Goal: Find specific page/section: Find specific page/section

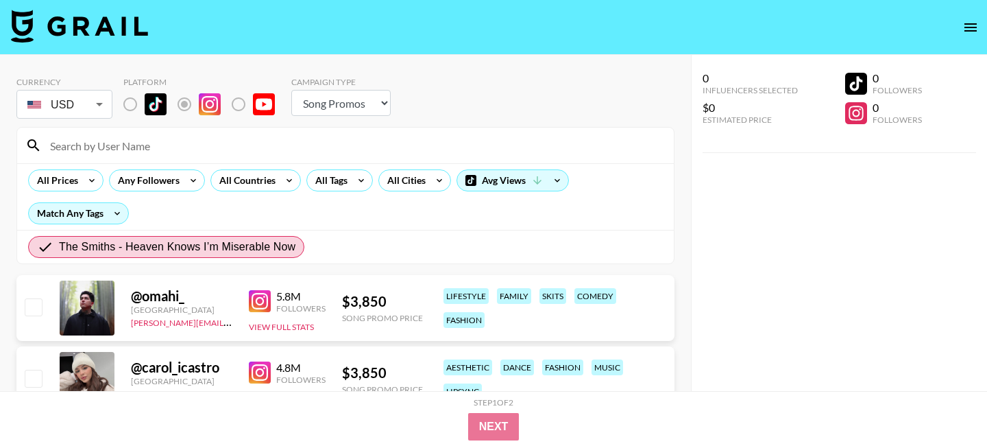
select select "Song"
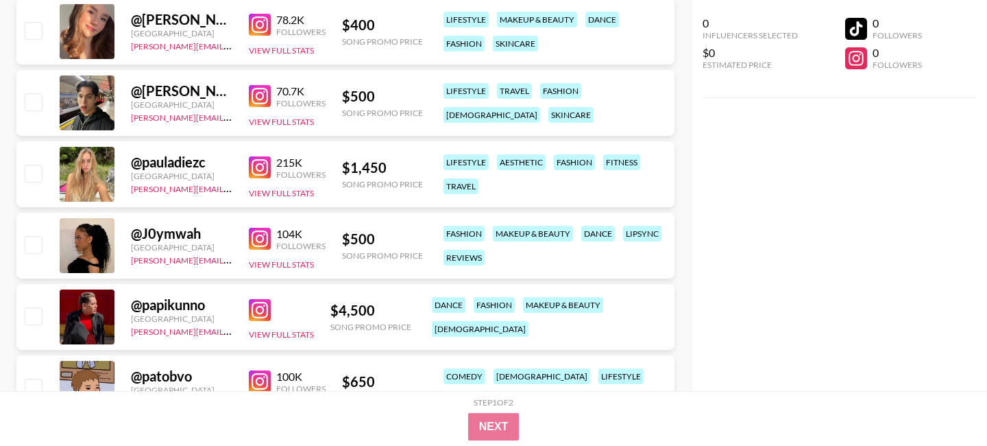
scroll to position [1346, 0]
click at [267, 236] on img at bounding box center [260, 238] width 22 height 22
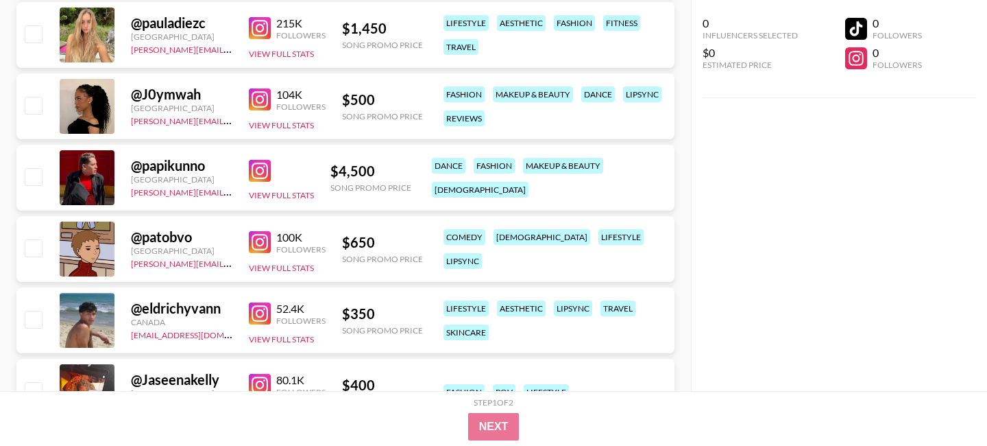
scroll to position [1600, 0]
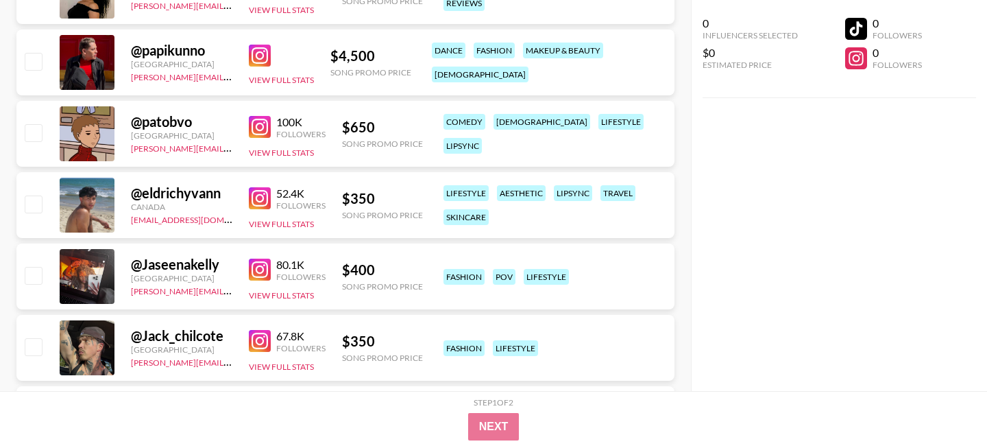
click at [256, 198] on img at bounding box center [260, 198] width 22 height 22
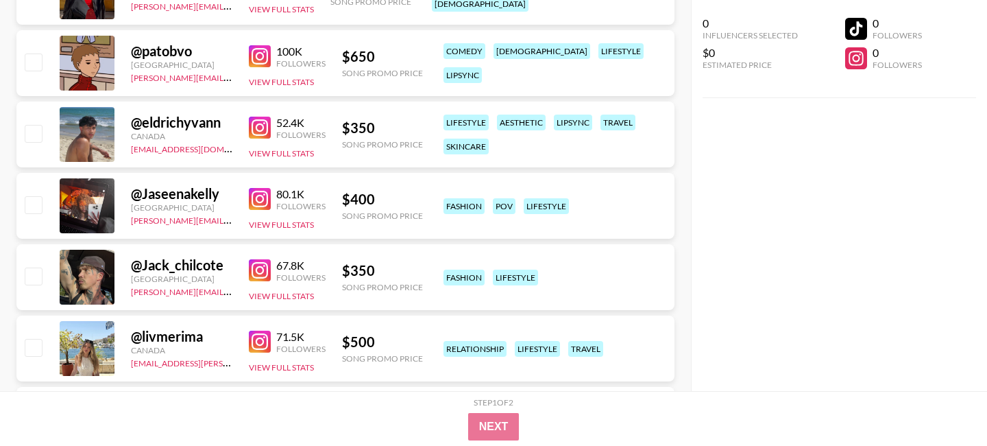
scroll to position [1671, 0]
click at [261, 195] on img at bounding box center [260, 198] width 22 height 22
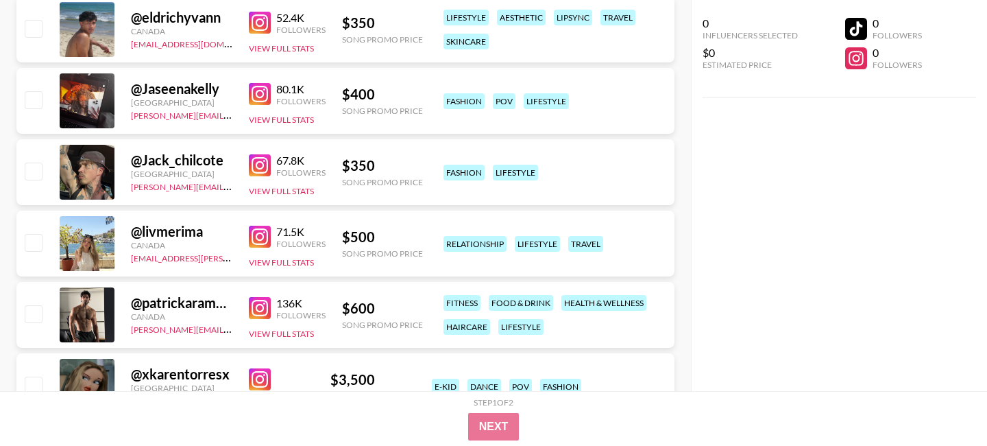
scroll to position [1792, 0]
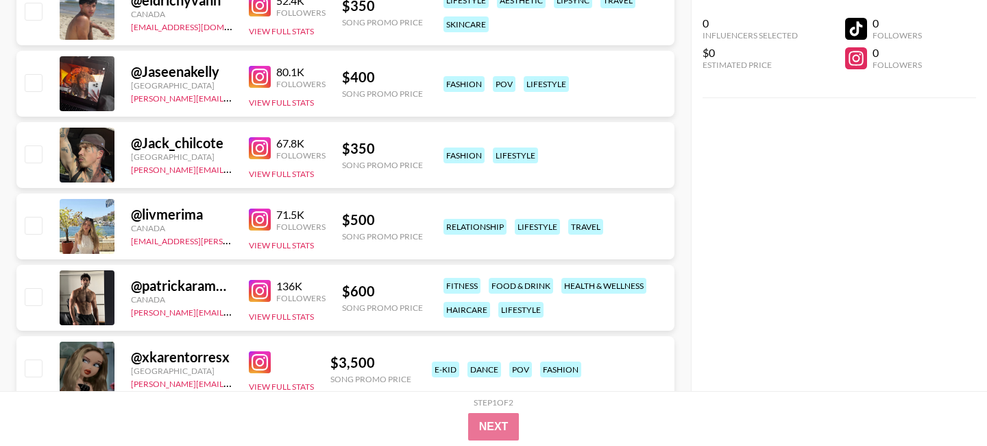
click at [267, 217] on img at bounding box center [260, 219] width 22 height 22
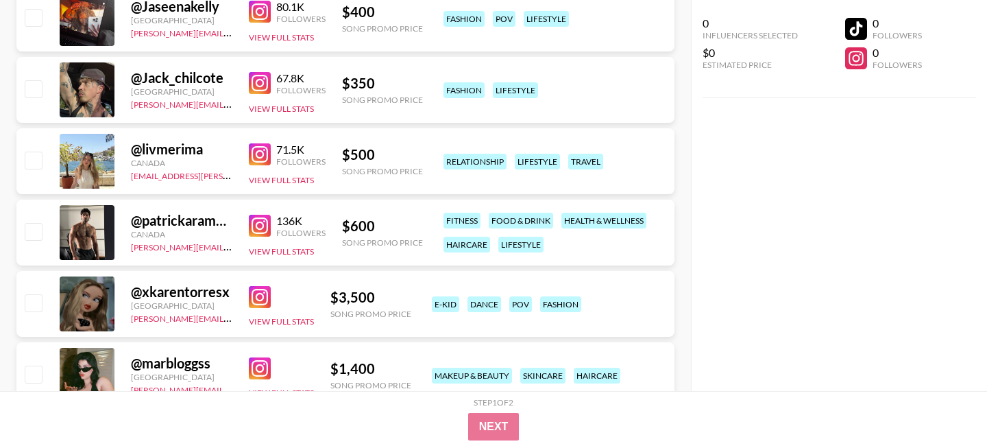
scroll to position [1870, 0]
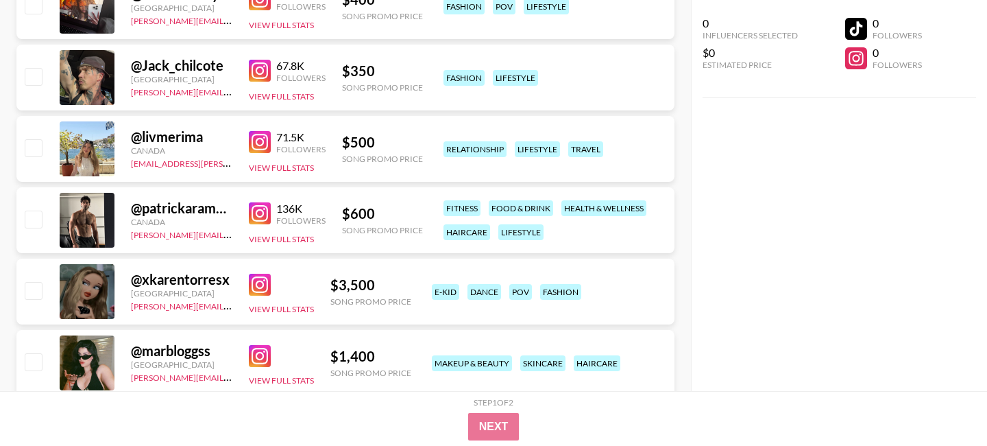
click at [252, 210] on img at bounding box center [260, 213] width 22 height 22
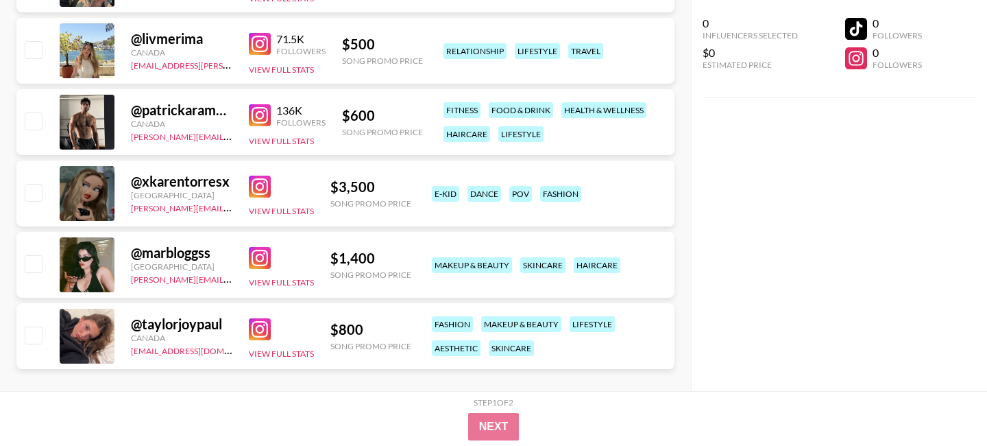
scroll to position [1984, 0]
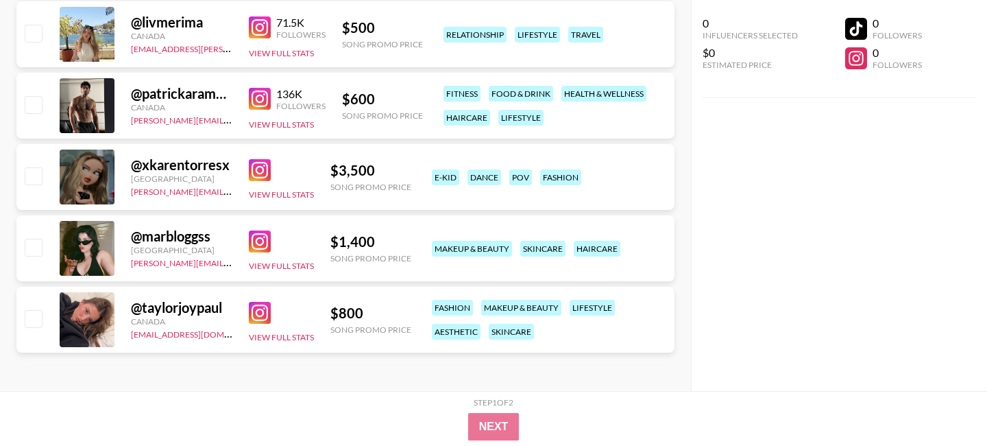
click at [261, 300] on div "View Full Stats" at bounding box center [281, 319] width 65 height 47
click at [259, 316] on img at bounding box center [260, 313] width 22 height 22
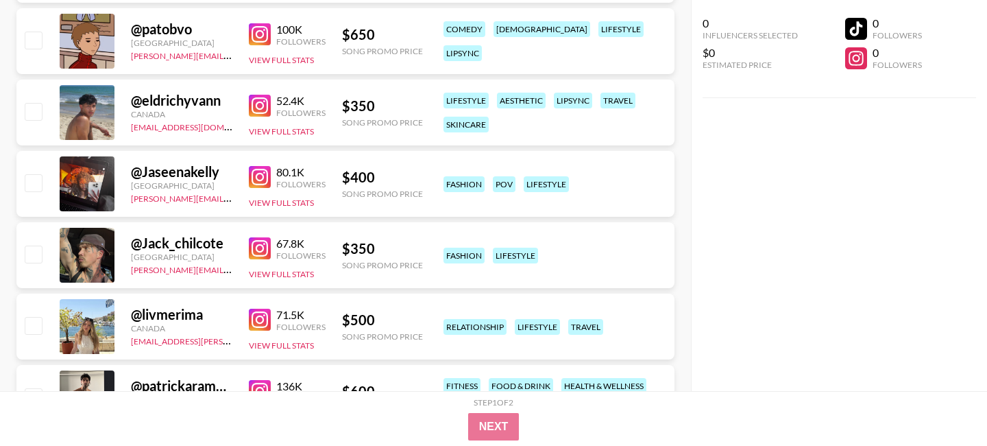
scroll to position [1683, 0]
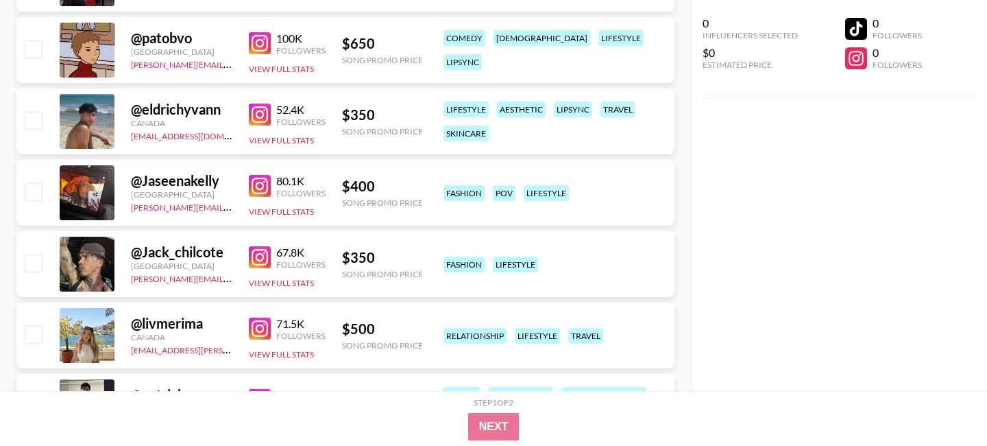
click at [263, 267] on img at bounding box center [260, 257] width 22 height 22
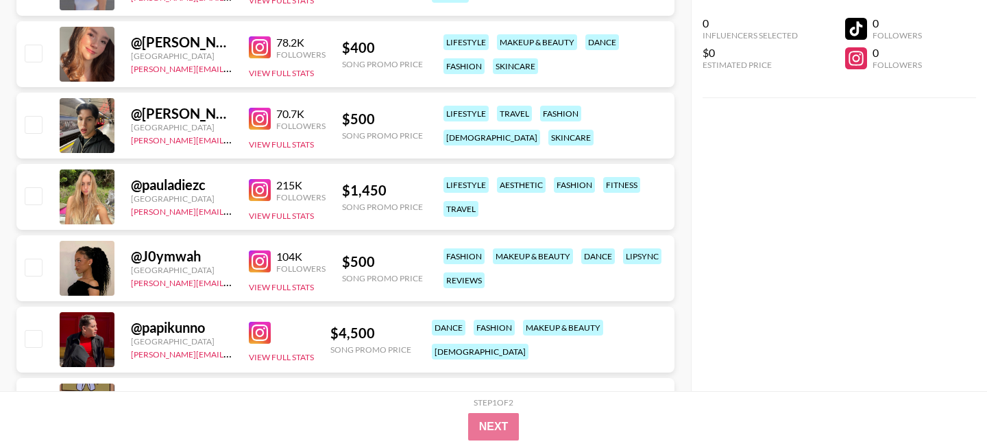
scroll to position [1317, 0]
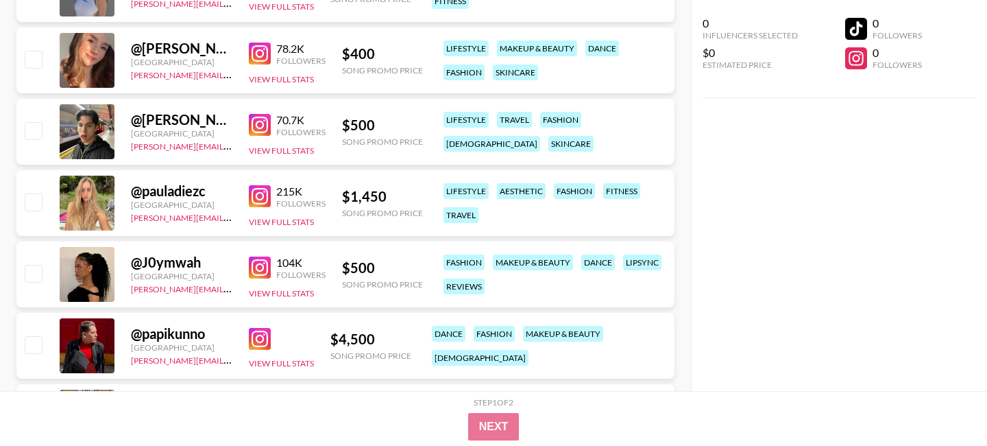
click at [254, 197] on img at bounding box center [260, 196] width 22 height 22
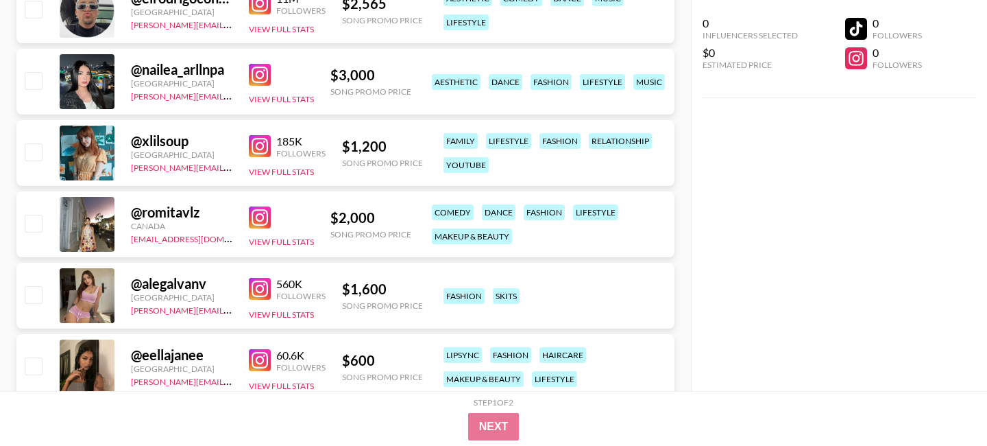
scroll to position [795, 0]
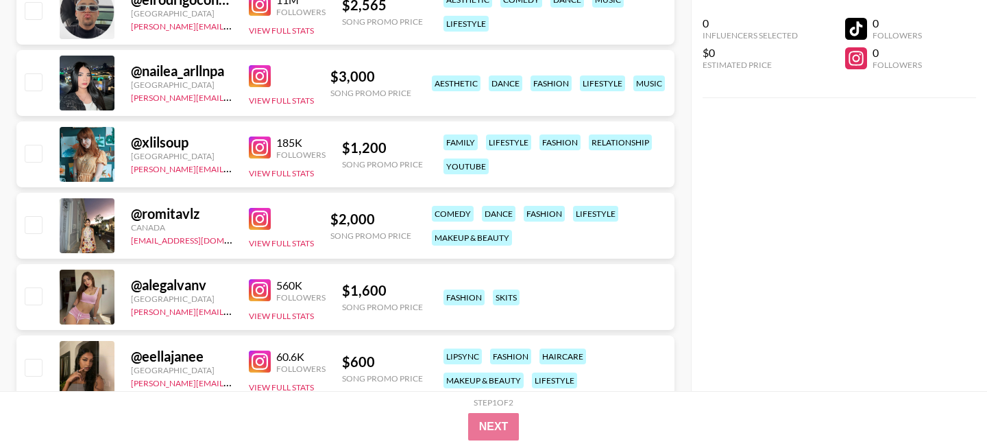
click at [265, 219] on img at bounding box center [260, 219] width 22 height 22
click at [258, 219] on img at bounding box center [260, 219] width 22 height 22
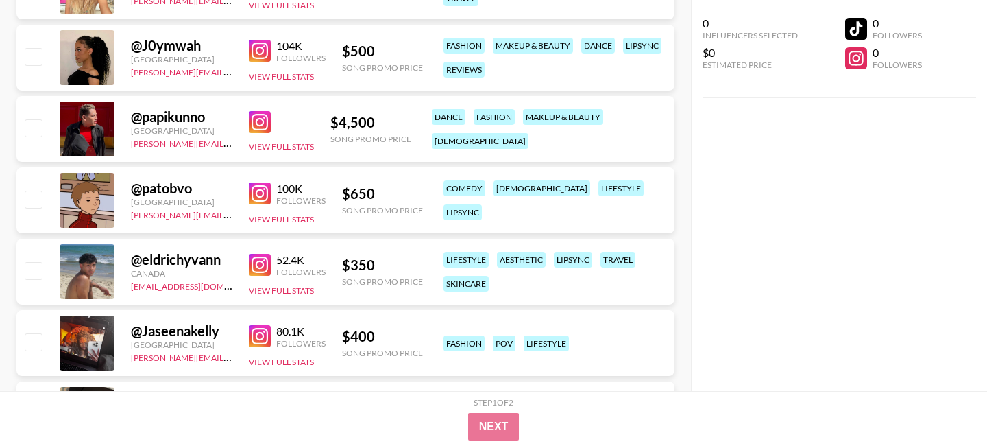
scroll to position [1547, 0]
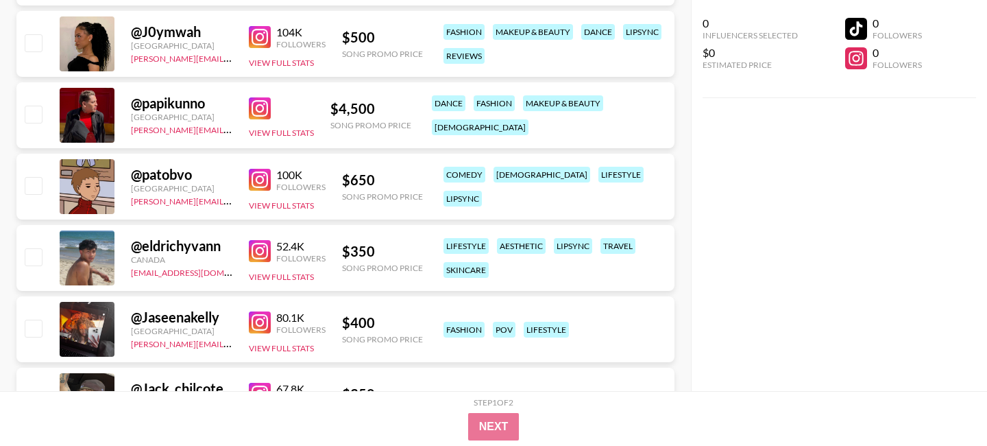
click at [207, 248] on div "@ eldrichyvann" at bounding box center [181, 245] width 101 height 17
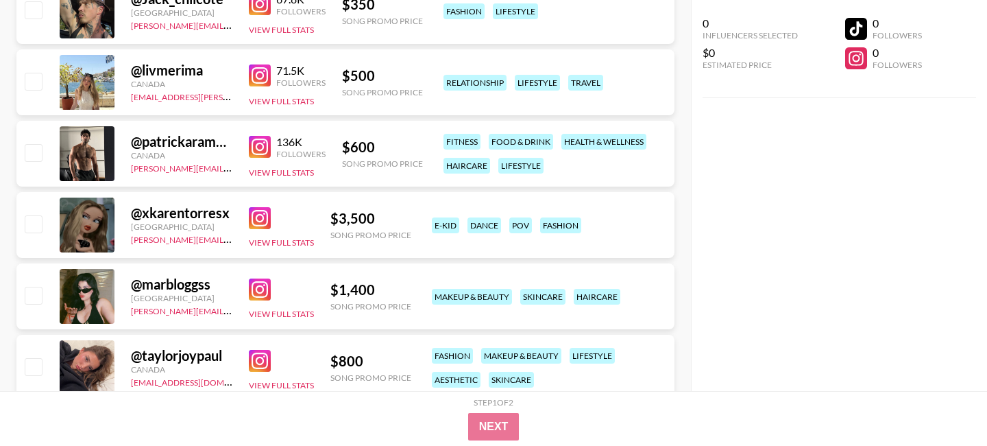
scroll to position [1915, 0]
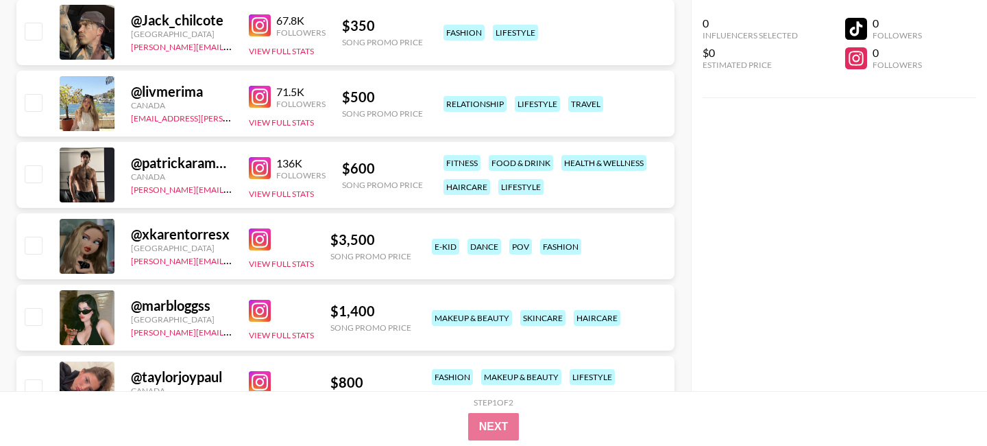
click at [260, 95] on img at bounding box center [260, 97] width 22 height 22
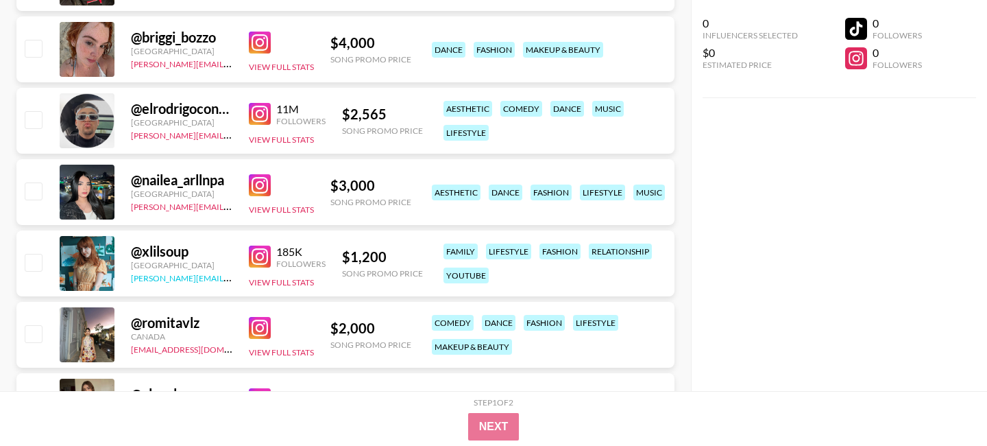
scroll to position [687, 0]
click at [249, 256] on img at bounding box center [260, 256] width 22 height 22
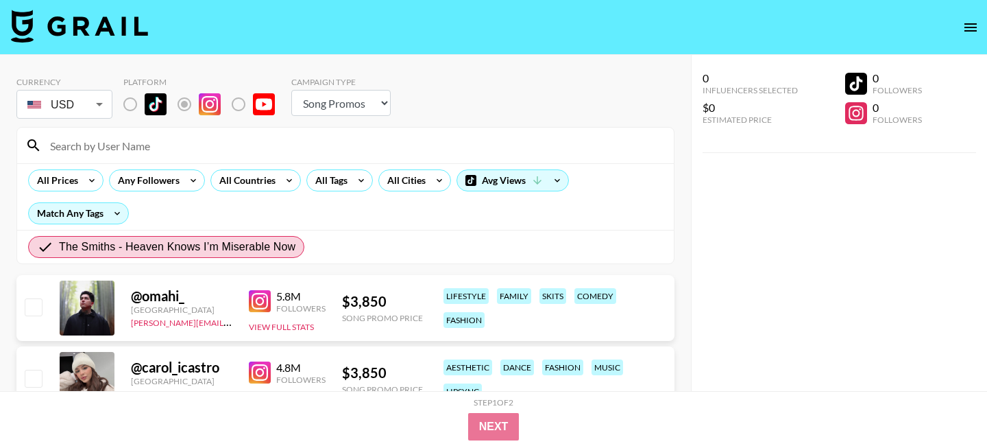
scroll to position [928, 0]
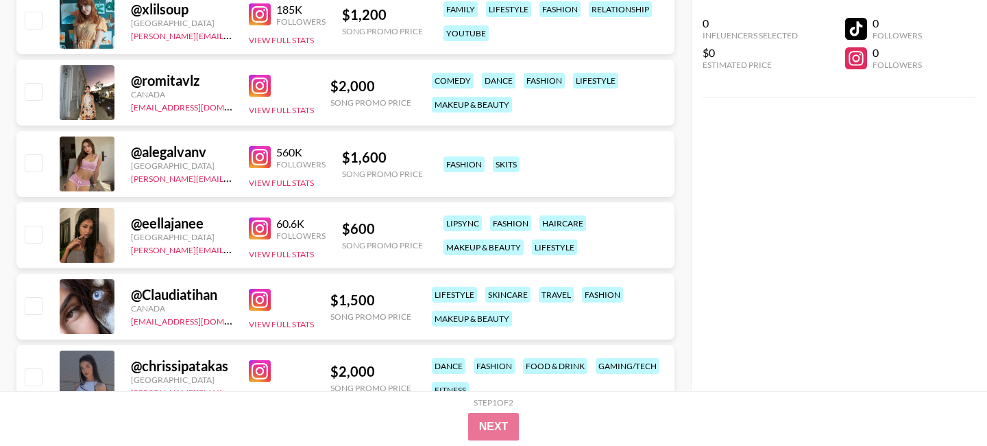
click at [260, 232] on img at bounding box center [260, 228] width 22 height 22
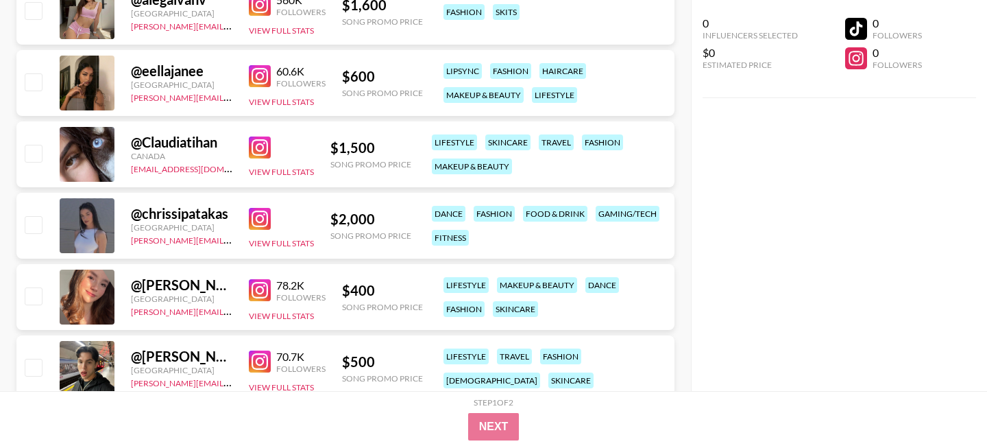
scroll to position [1079, 0]
click at [254, 215] on img at bounding box center [260, 219] width 22 height 22
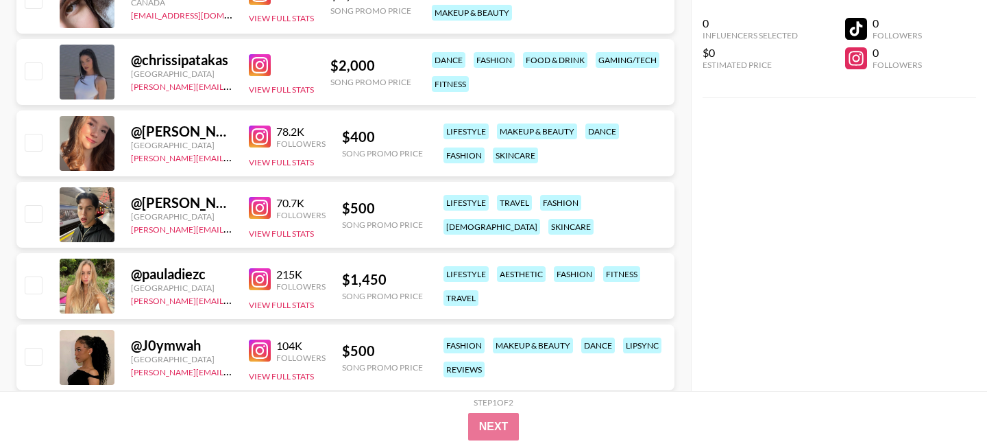
scroll to position [1306, 0]
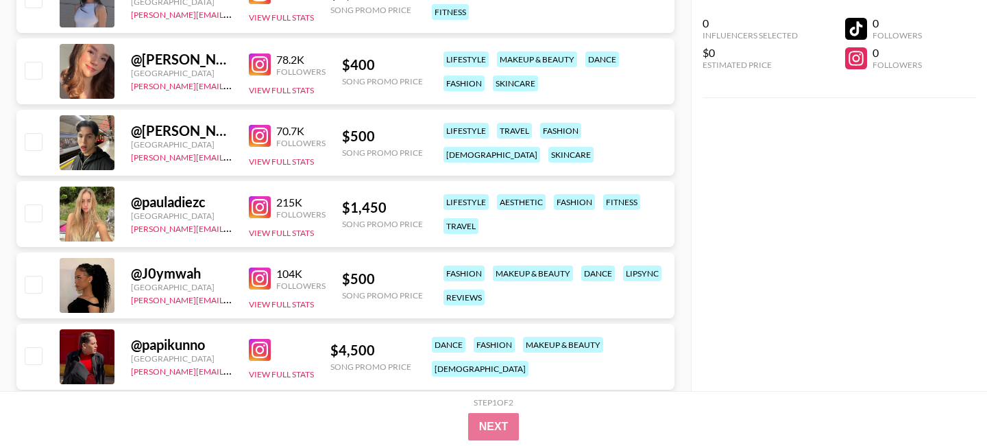
click at [254, 275] on img at bounding box center [260, 278] width 22 height 22
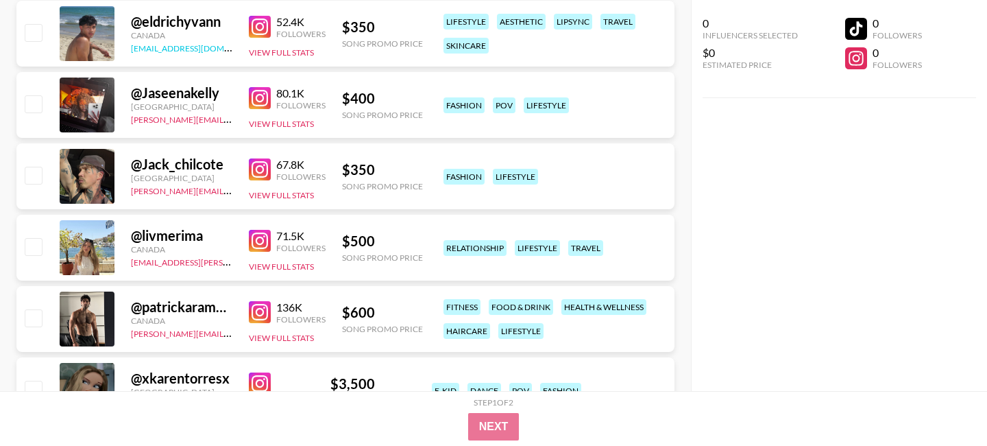
scroll to position [1772, 0]
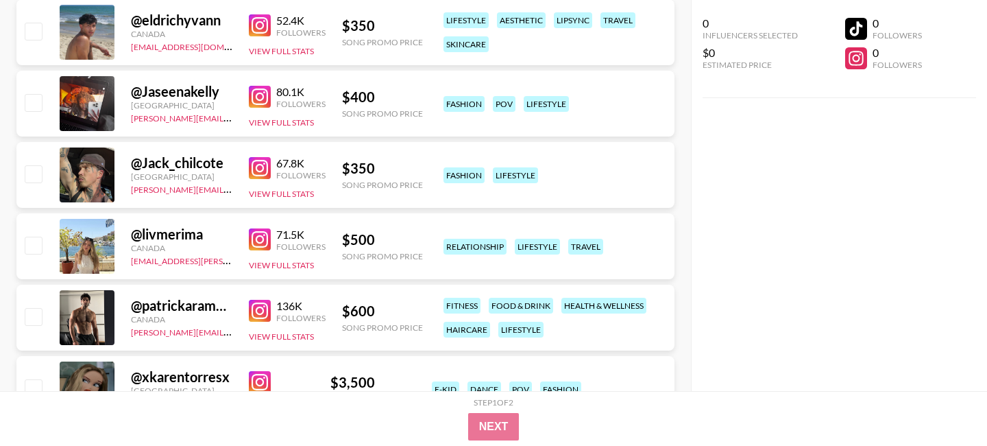
click at [265, 241] on img at bounding box center [260, 239] width 22 height 22
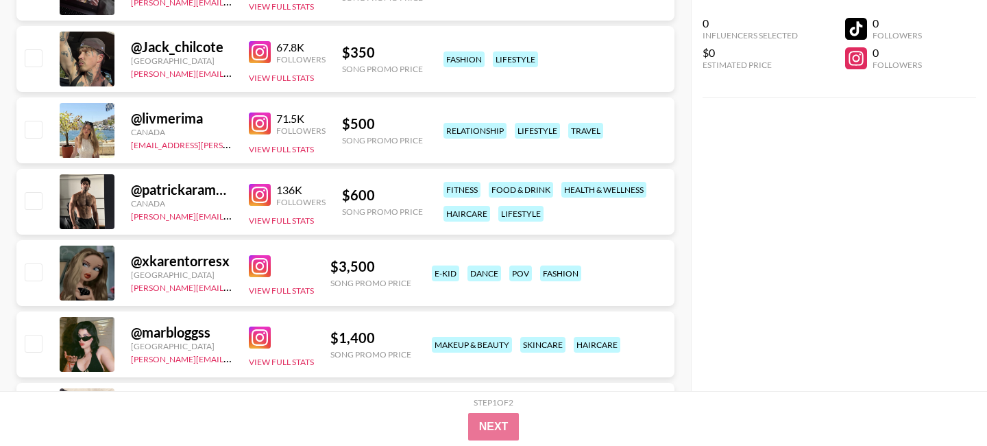
scroll to position [1984, 0]
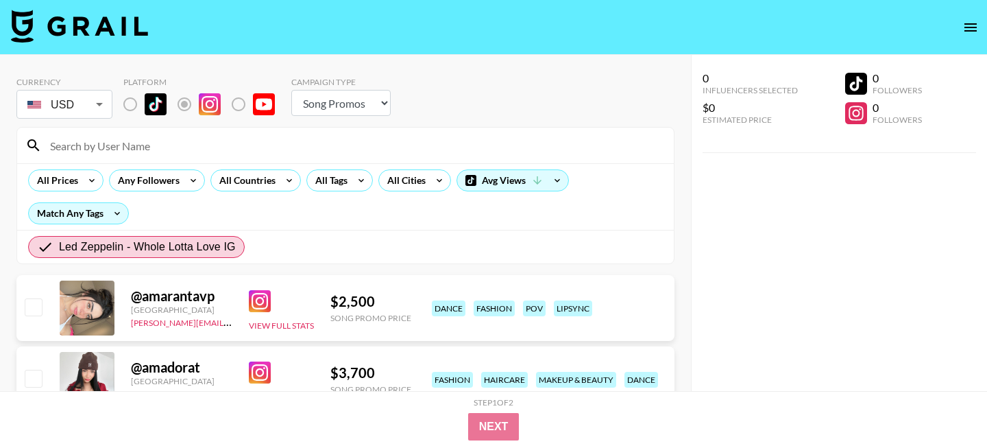
select select "Song"
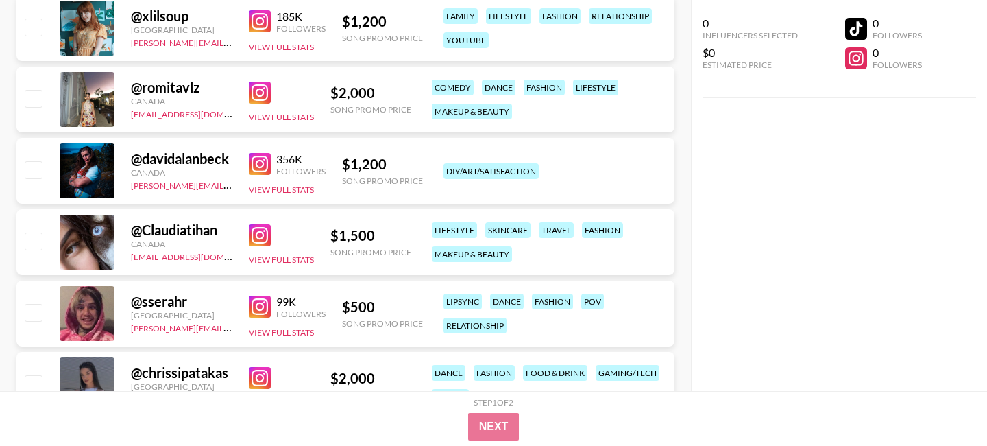
scroll to position [494, 0]
click at [264, 162] on img at bounding box center [260, 163] width 22 height 22
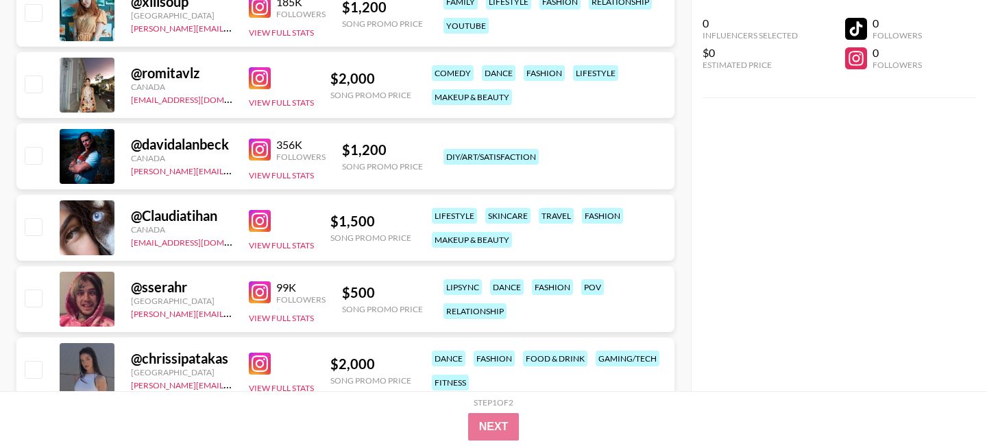
click at [258, 217] on img at bounding box center [260, 221] width 22 height 22
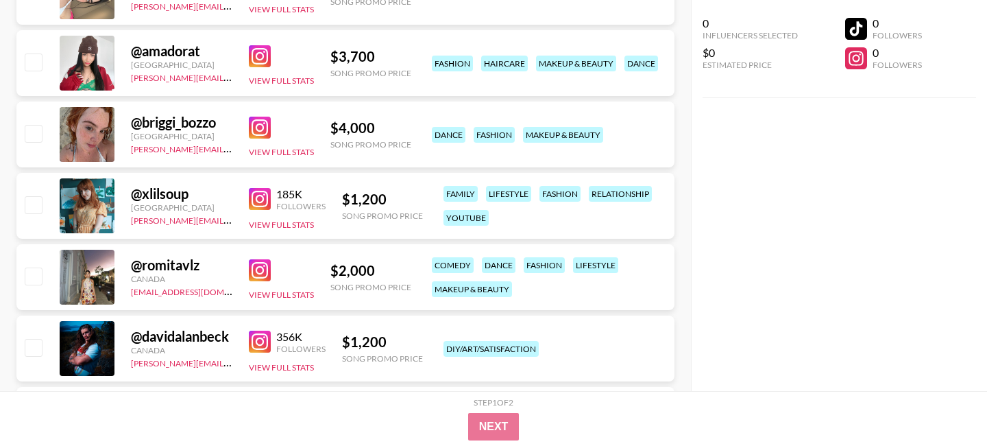
scroll to position [505, 0]
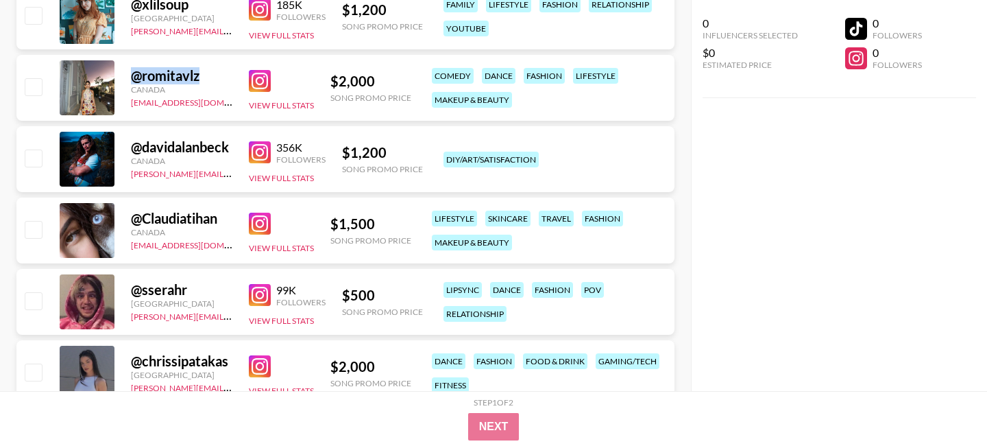
click at [258, 147] on img at bounding box center [260, 152] width 22 height 22
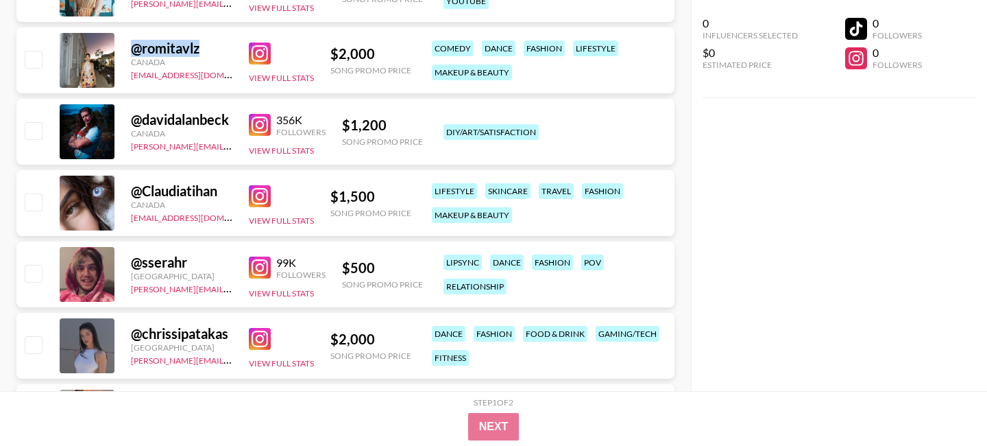
scroll to position [534, 0]
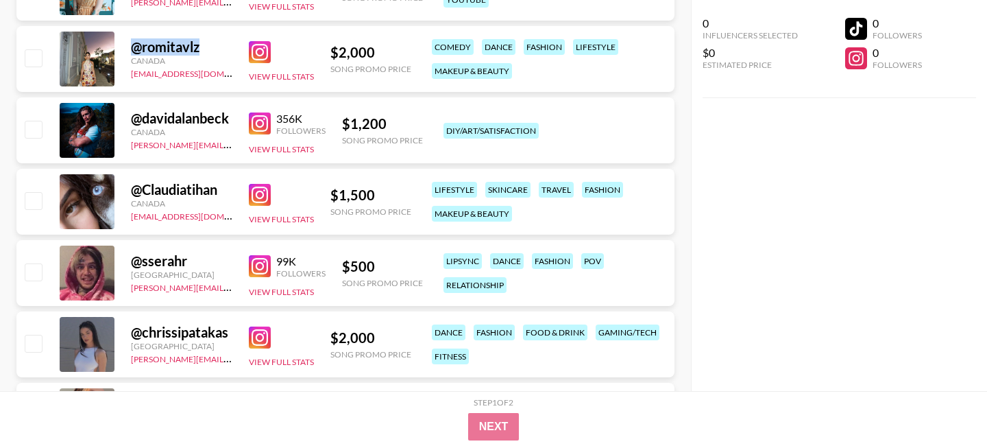
click at [261, 195] on img at bounding box center [260, 195] width 22 height 22
click at [258, 260] on img at bounding box center [260, 266] width 22 height 22
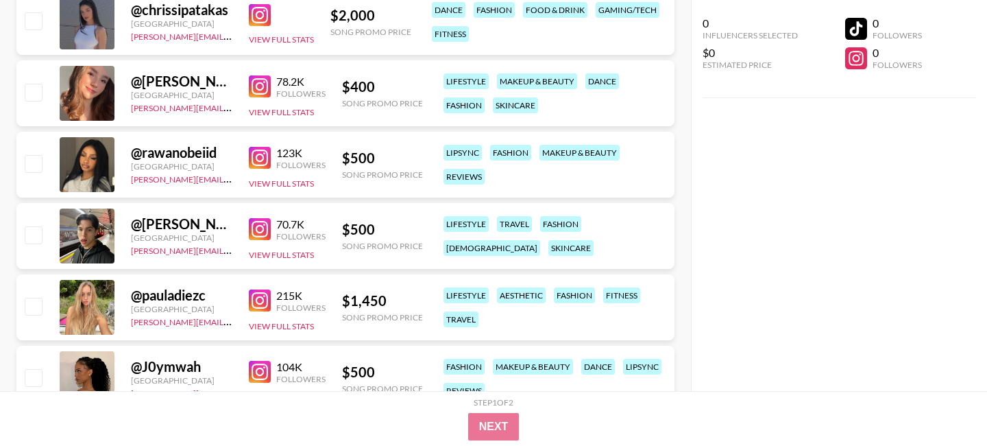
scroll to position [894, 0]
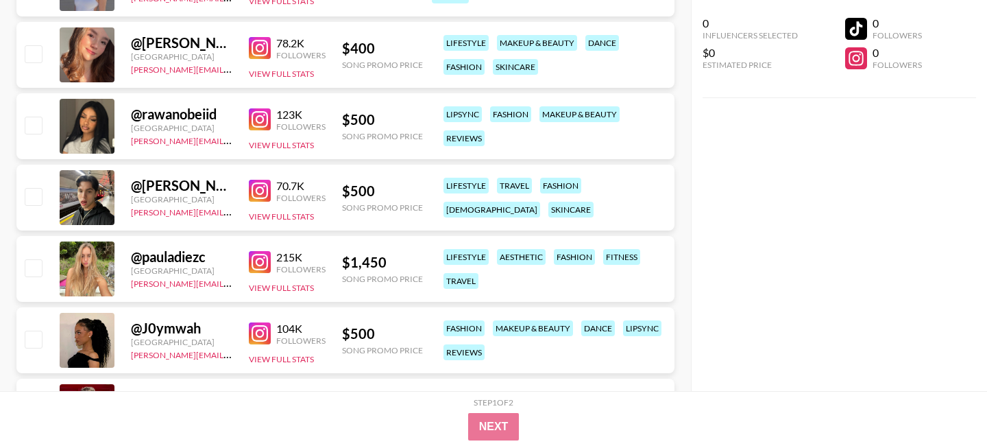
click at [268, 118] on img at bounding box center [260, 119] width 22 height 22
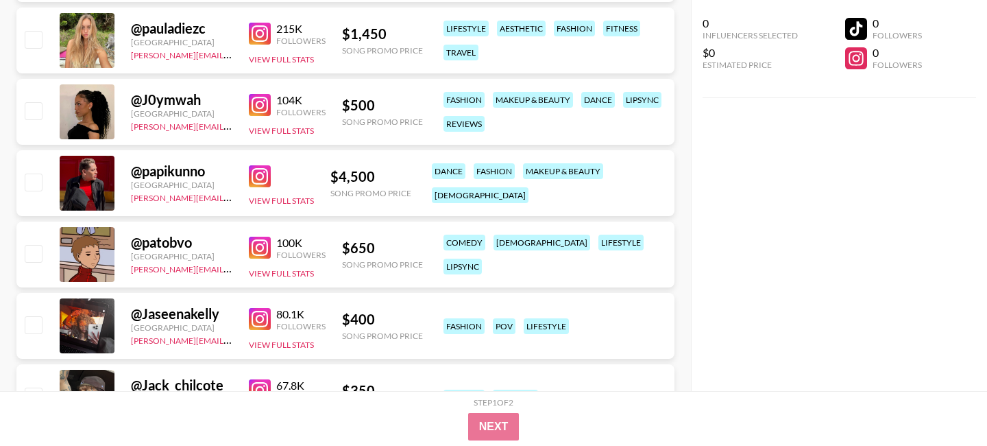
scroll to position [1122, 0]
click at [265, 99] on img at bounding box center [260, 106] width 22 height 22
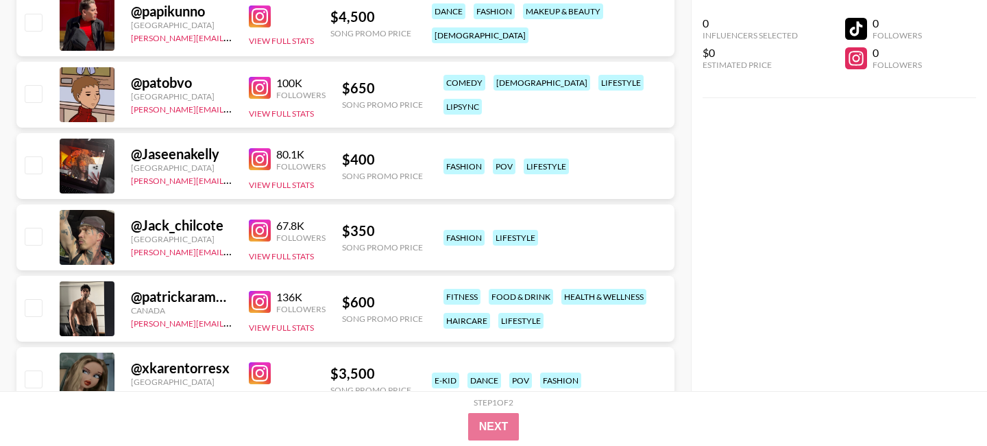
scroll to position [1287, 0]
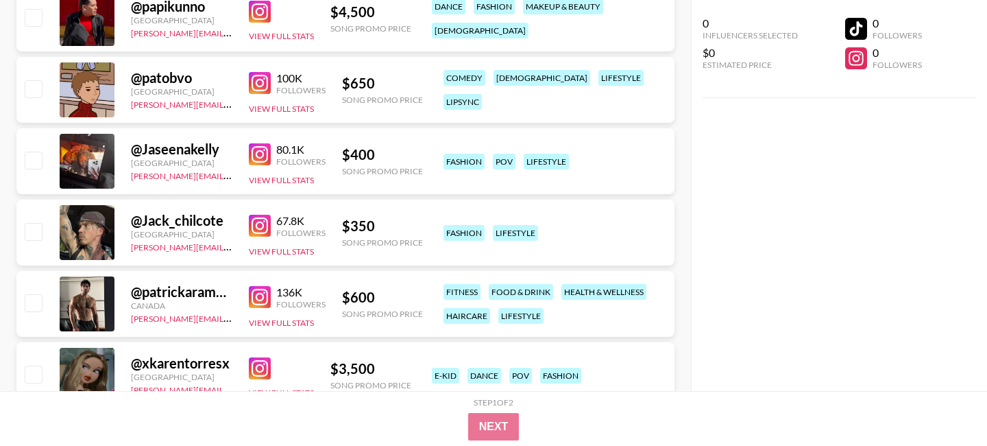
click at [262, 149] on img at bounding box center [260, 154] width 22 height 22
click at [265, 158] on img at bounding box center [260, 154] width 22 height 22
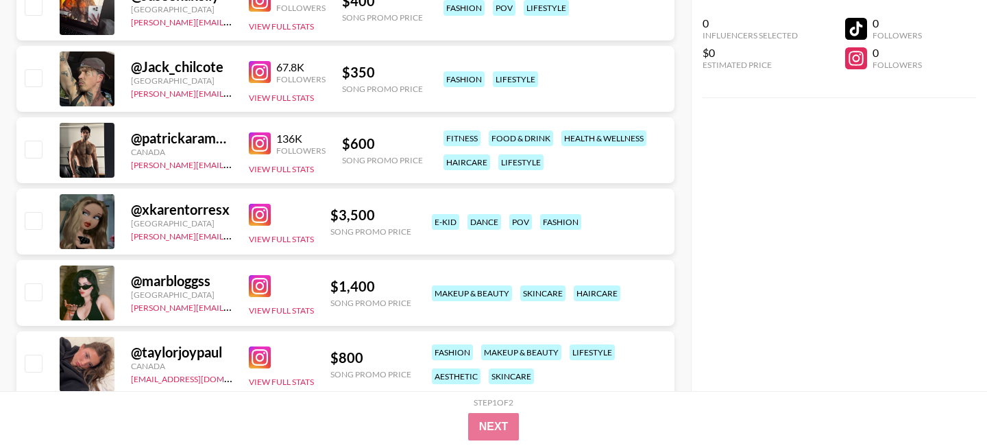
scroll to position [1485, 0]
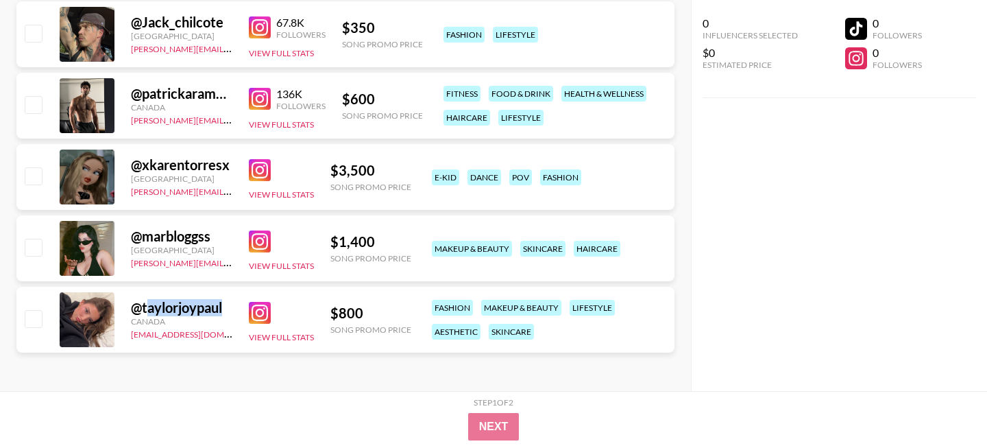
drag, startPoint x: 230, startPoint y: 305, endPoint x: 144, endPoint y: 306, distance: 85.7
click at [144, 306] on div "@ taylorjoypaul" at bounding box center [181, 307] width 101 height 17
copy div "taylorjoypaul"
